Goal: Register for event/course

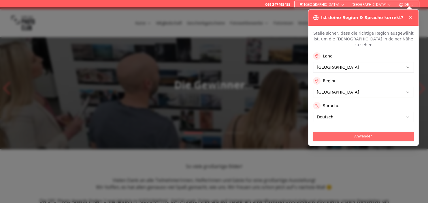
click at [367, 132] on button "Anwenden" at bounding box center [363, 136] width 101 height 9
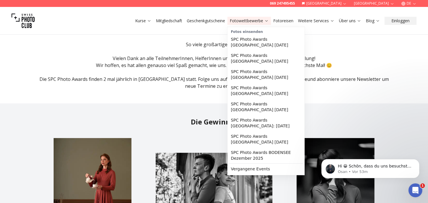
click at [264, 21] on link "Fotowettbewerbe" at bounding box center [249, 21] width 39 height 6
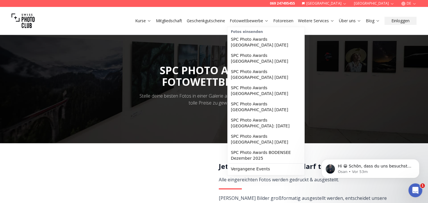
click at [264, 21] on link "Fotowettbewerbe" at bounding box center [249, 21] width 39 height 6
click at [265, 131] on link "SPC Photo Awards [GEOGRAPHIC_DATA] [DATE]" at bounding box center [266, 139] width 75 height 16
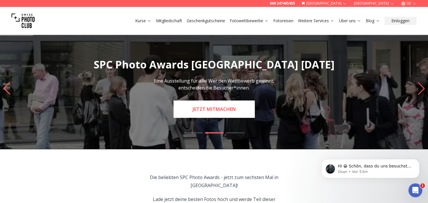
click at [213, 110] on link "JETZT MITMACHEN" at bounding box center [214, 108] width 81 height 17
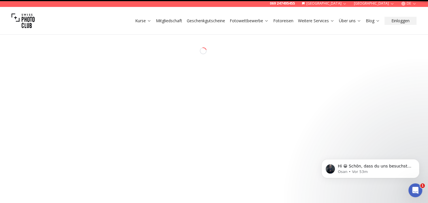
select select "*******"
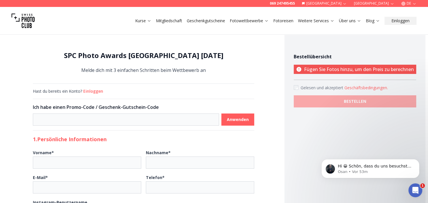
click at [98, 90] on button "Einloggen" at bounding box center [93, 91] width 20 height 6
